Goal: Check status: Check status

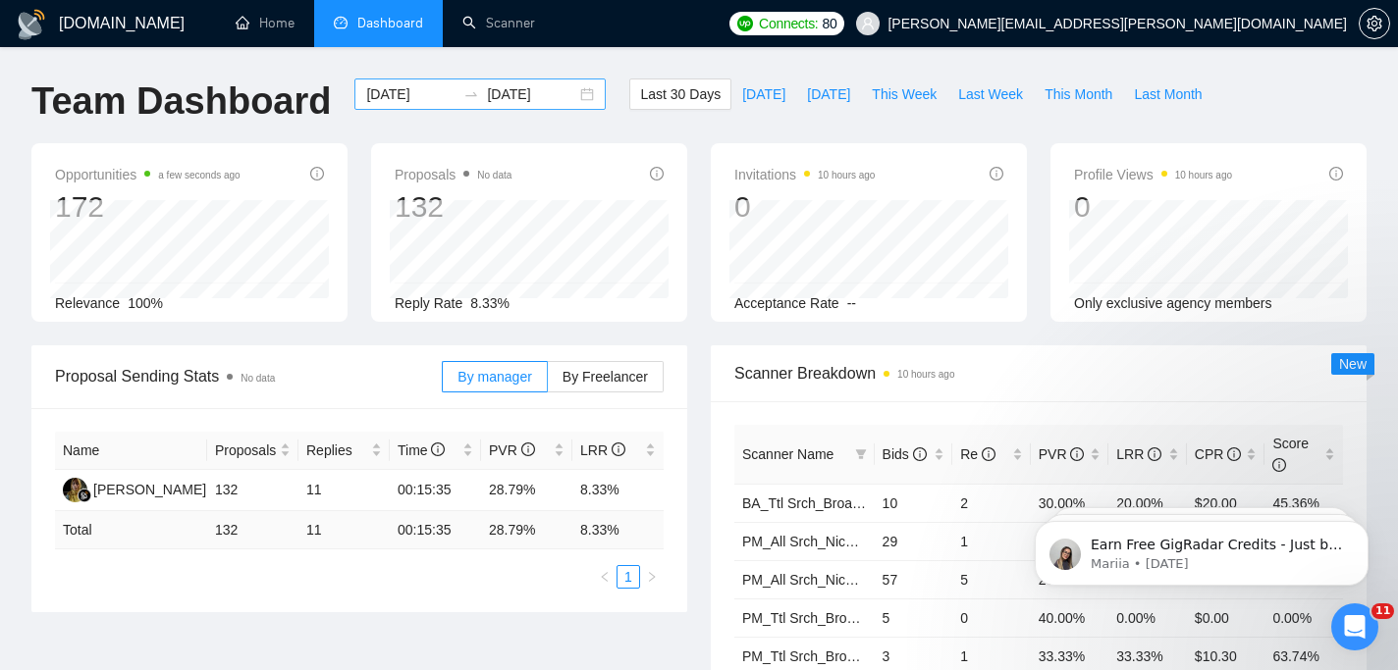
click at [406, 93] on input "[DATE]" at bounding box center [410, 94] width 89 height 22
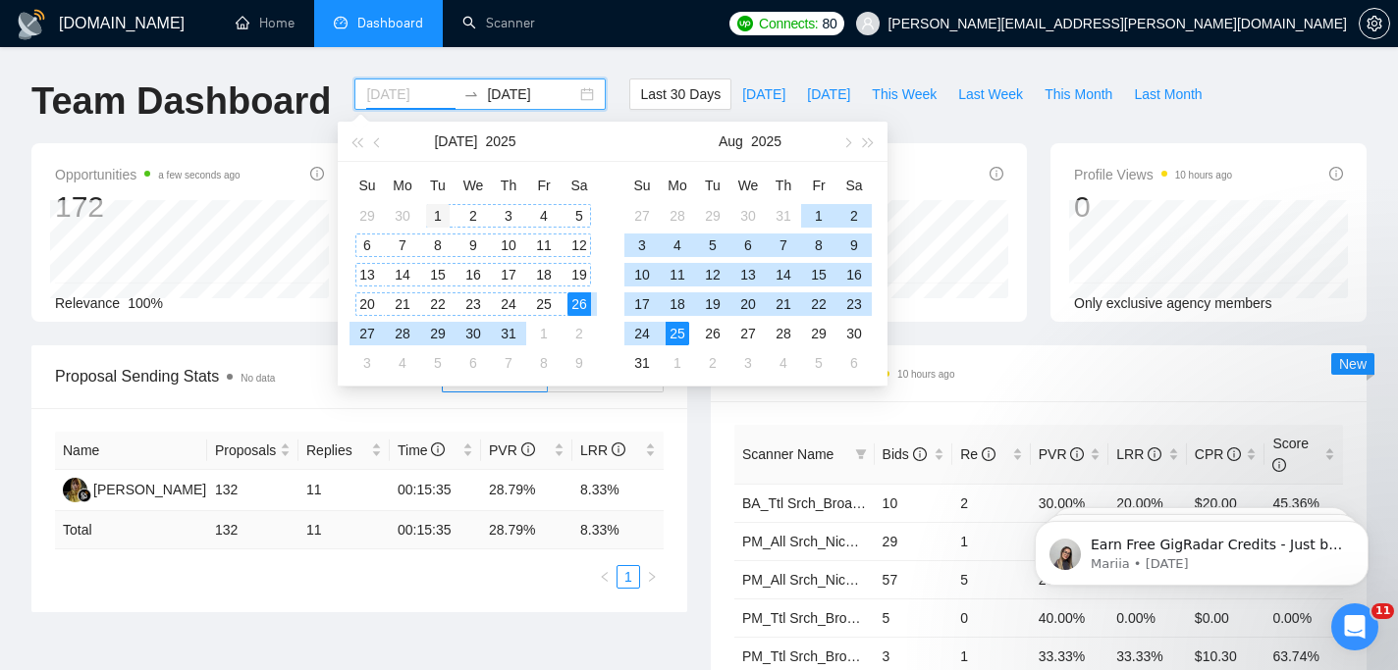
type input "[DATE]"
click at [442, 211] on div "1" at bounding box center [438, 216] width 24 height 24
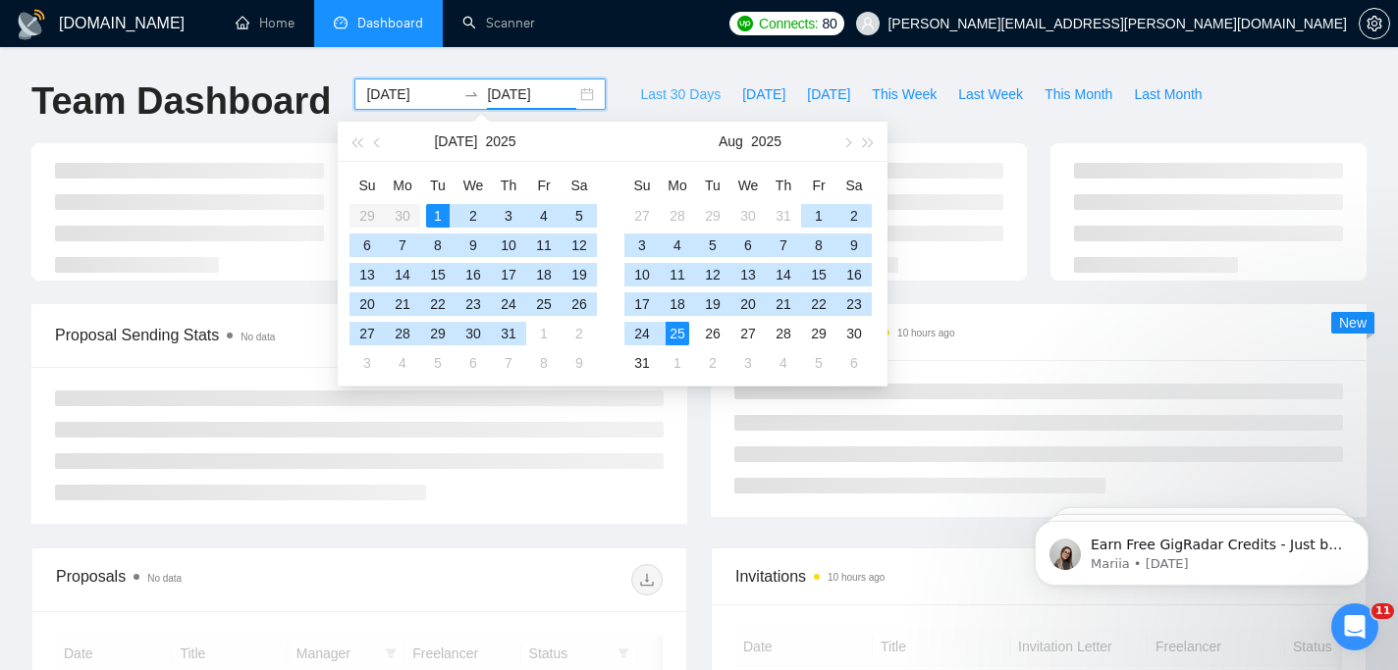
type input "[DATE]"
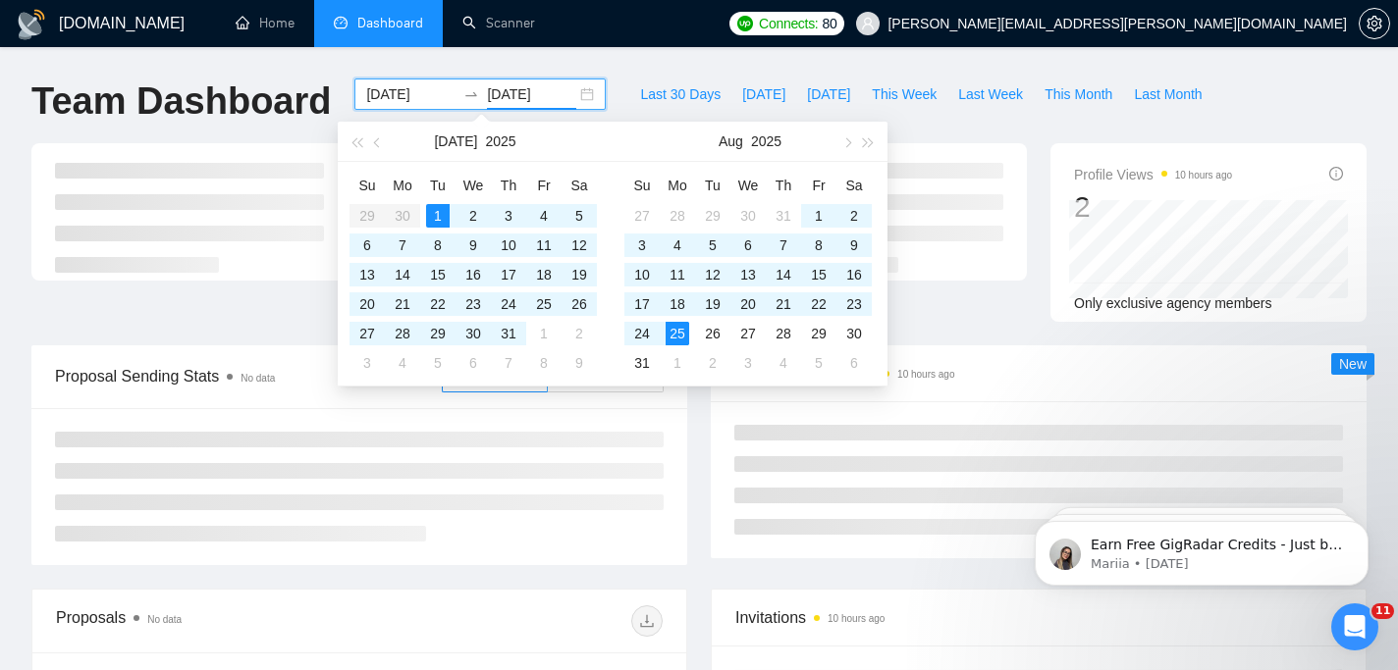
click at [1306, 104] on div "Team Dashboard [DATE] [DATE] Last 30 Days [DATE] [DATE] This Week Last Week Thi…" at bounding box center [699, 111] width 1359 height 65
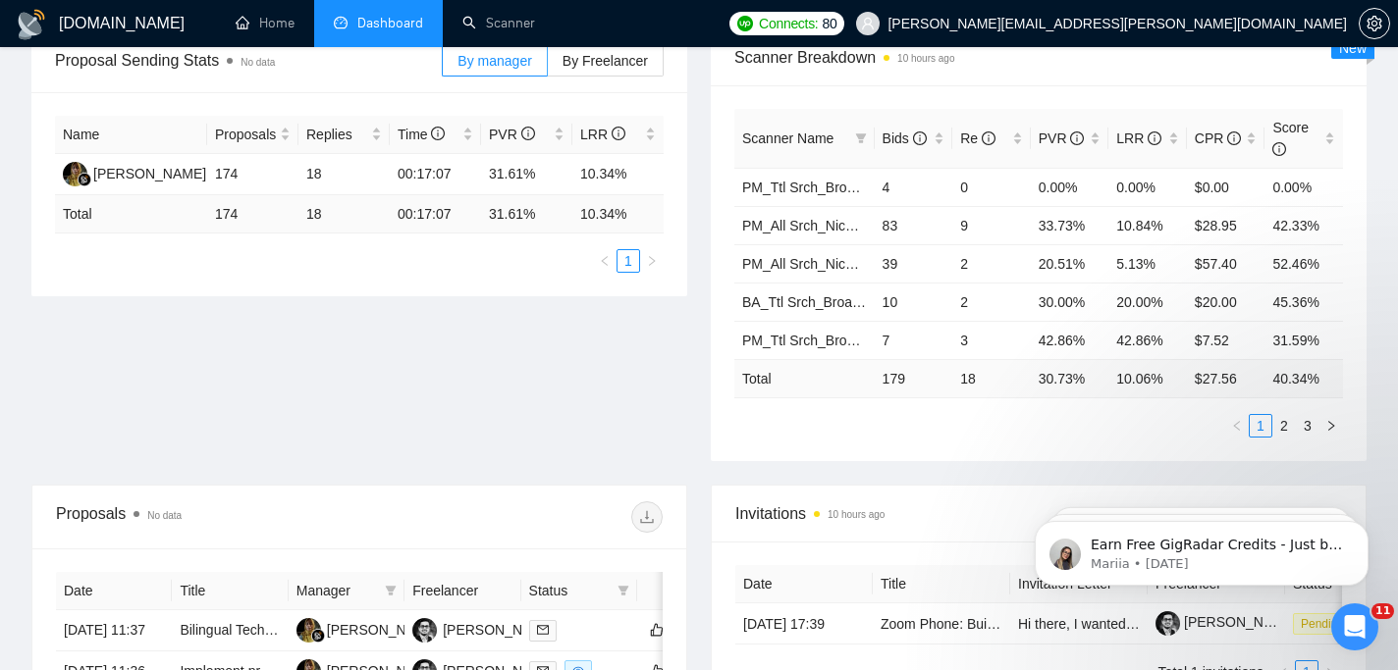
scroll to position [309, 0]
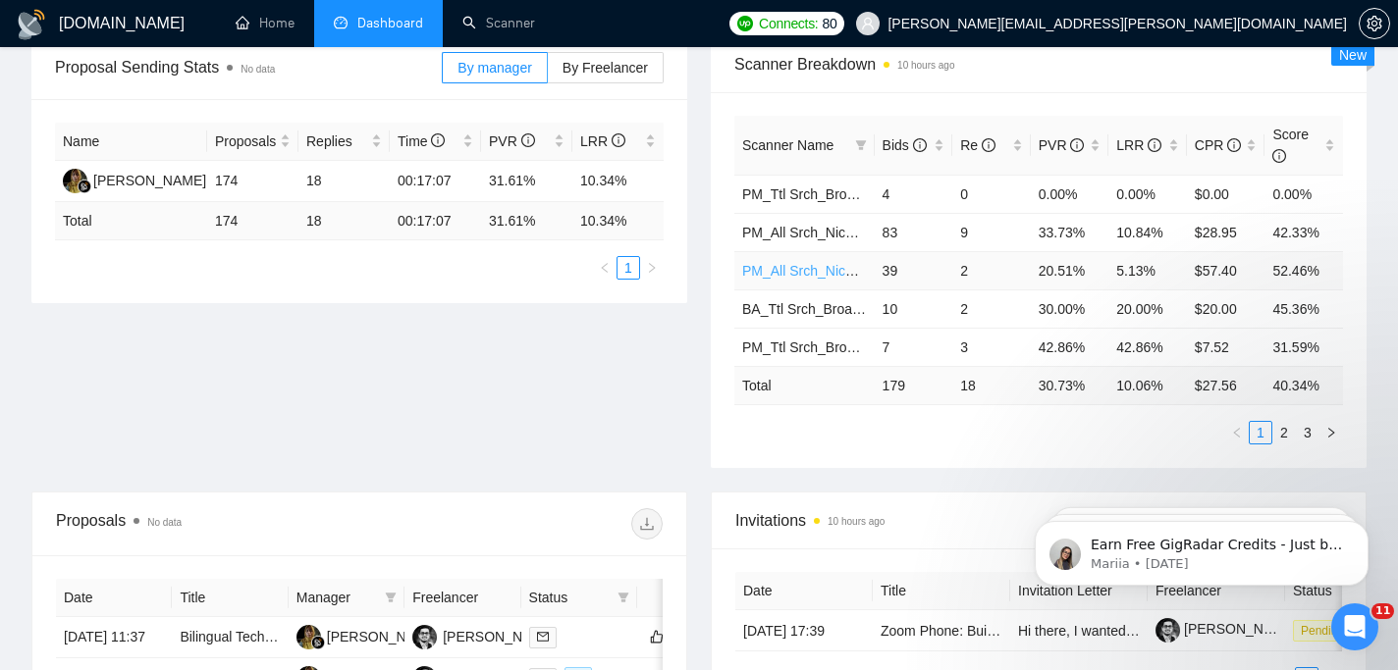
click at [825, 263] on link "PM_All Srch_Niche_Cnst" at bounding box center [819, 271] width 154 height 16
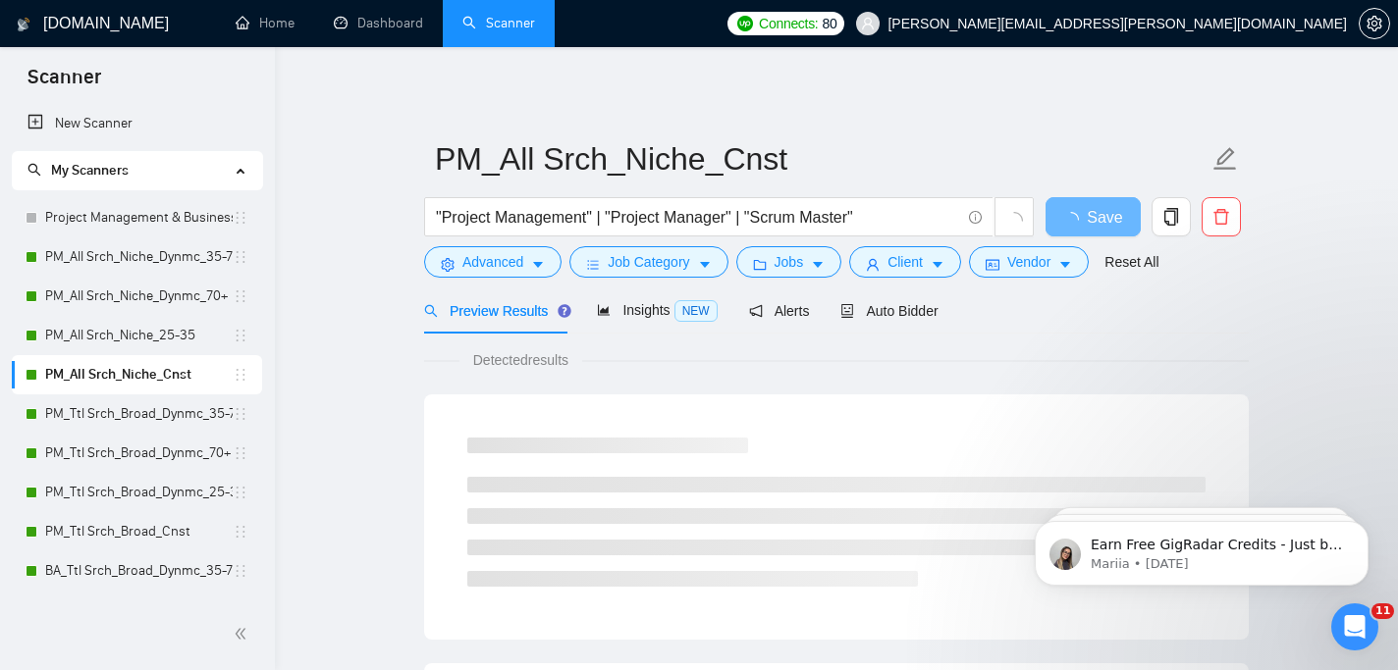
scroll to position [309, 0]
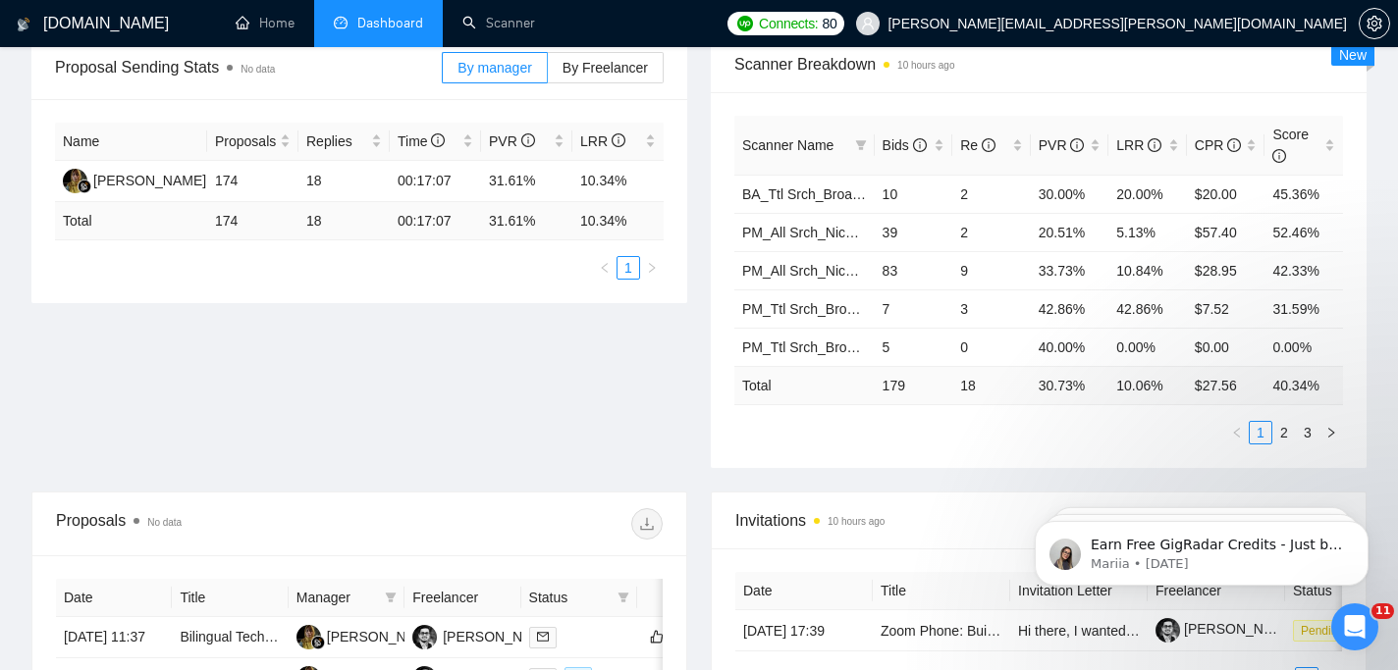
click at [533, 405] on div "Proposal Sending Stats No data By manager By Freelancer Name Proposals Replies …" at bounding box center [699, 263] width 1359 height 455
